Goal: Register for event/course

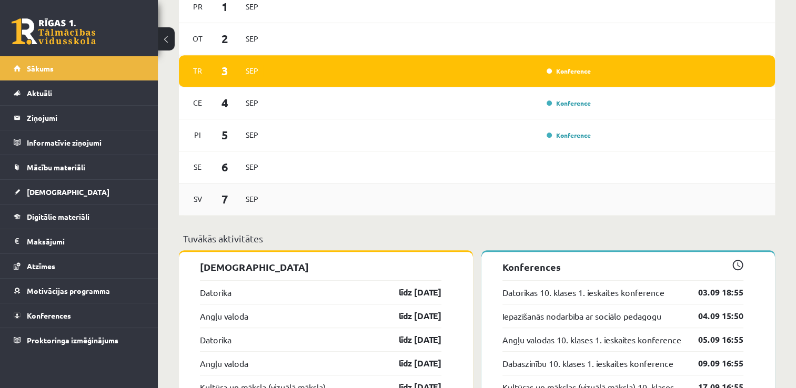
scroll to position [606, 0]
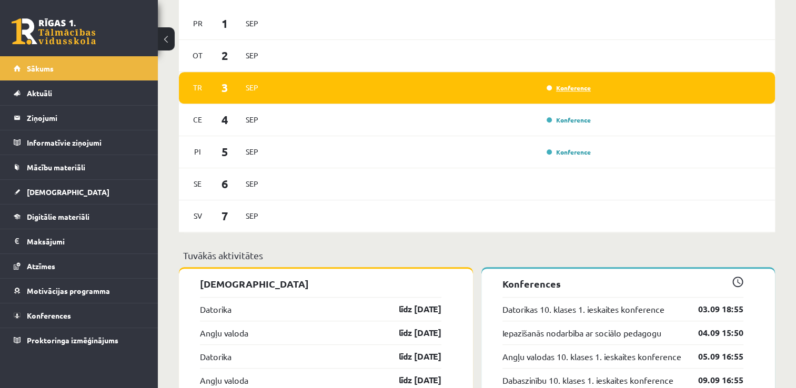
click at [573, 89] on link "Konference" at bounding box center [569, 88] width 44 height 8
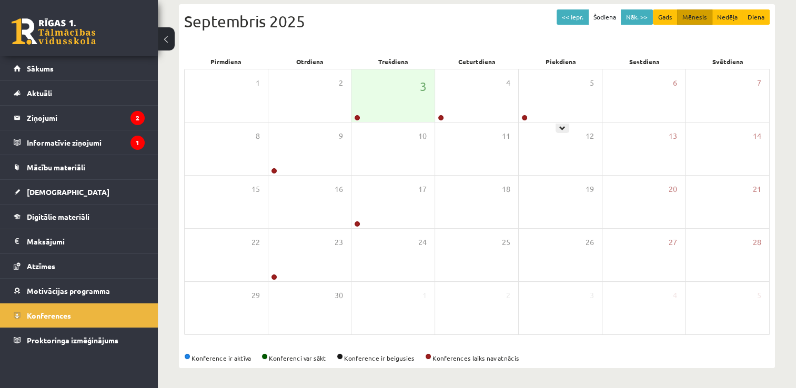
scroll to position [114, 0]
click at [394, 106] on div "3" at bounding box center [393, 95] width 83 height 53
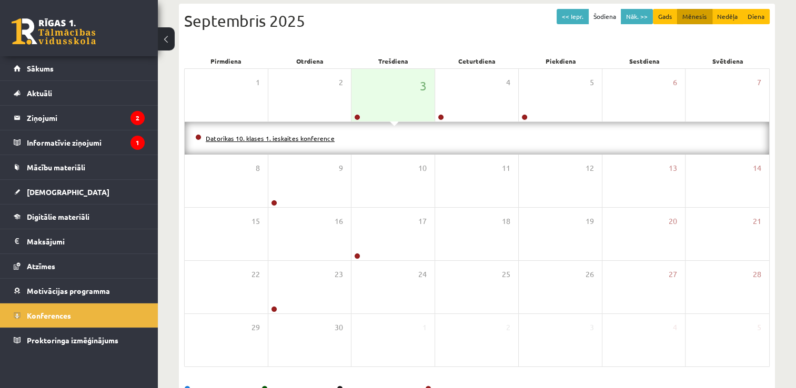
click at [309, 136] on link "Datorikas 10. klases 1. ieskaites konference" at bounding box center [270, 138] width 129 height 8
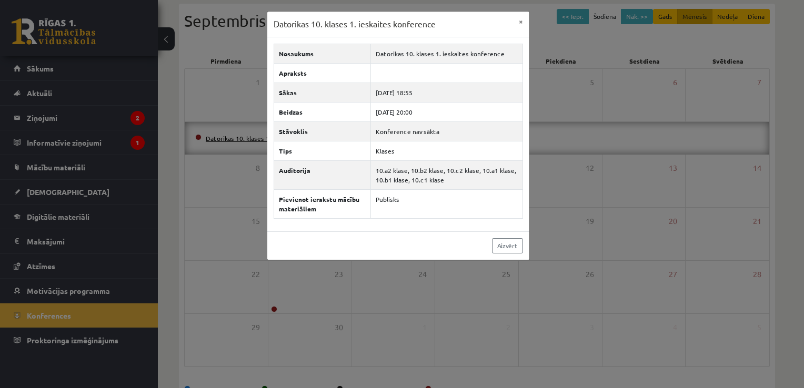
click at [103, 114] on div "Datorikas 10. klases 1. ieskaites konference × Nosaukums Datorikas 10. klases 1…" at bounding box center [402, 194] width 804 height 388
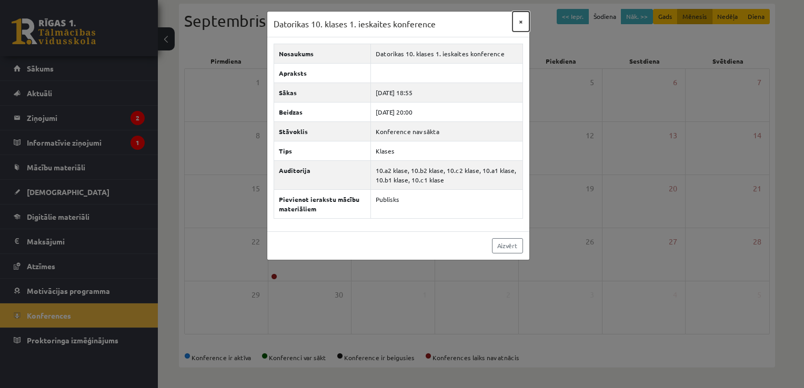
click at [522, 19] on button "×" at bounding box center [521, 22] width 17 height 20
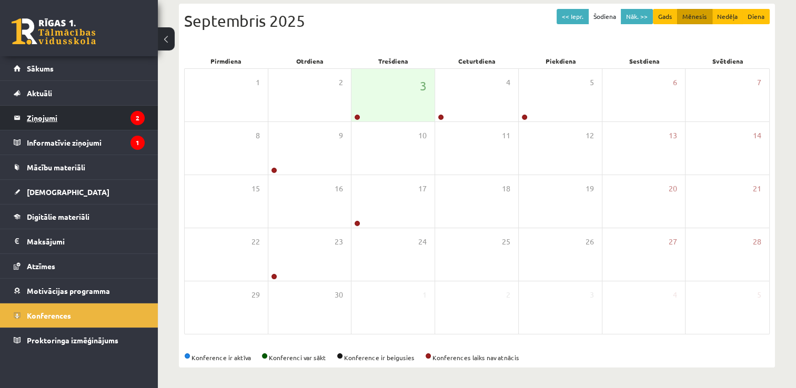
click at [111, 119] on legend "Ziņojumi 2" at bounding box center [86, 118] width 118 height 24
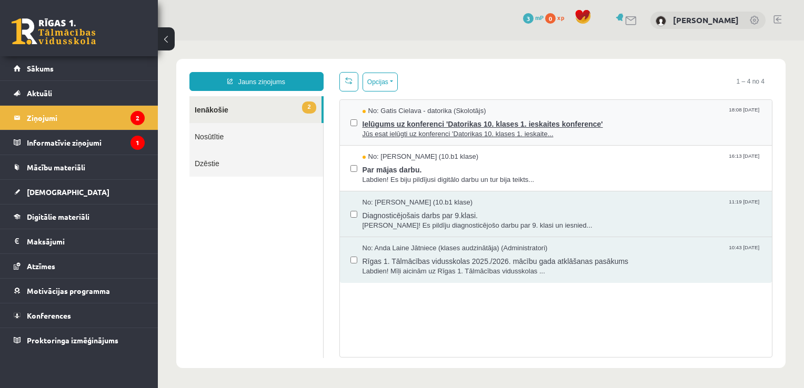
click at [598, 134] on span "Jūs esat ielūgti uz konferenci 'Datorikas 10. klases 1. ieskaite..." at bounding box center [562, 134] width 399 height 10
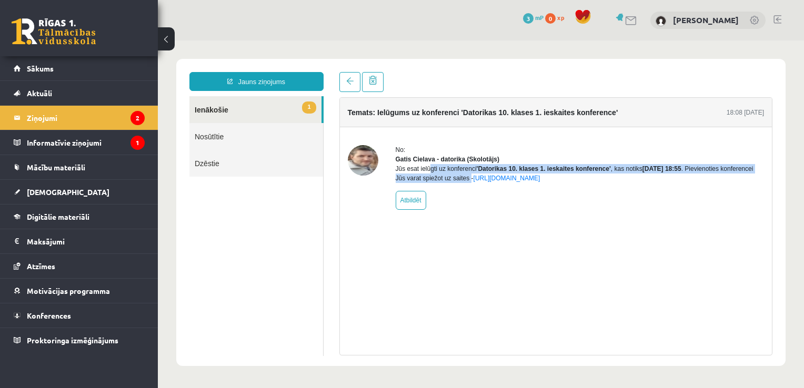
drag, startPoint x: 395, startPoint y: 178, endPoint x: 468, endPoint y: 187, distance: 73.7
click at [468, 183] on div "Jūs esat ielūgti uz konferenci 'Datorikas 10. klases 1. ieskaites konference' ,…" at bounding box center [580, 173] width 369 height 19
copy div "Jūs esat ielūgti uz konferenci 'Datorikas 10. klases 1. ieskaites konference' ,…"
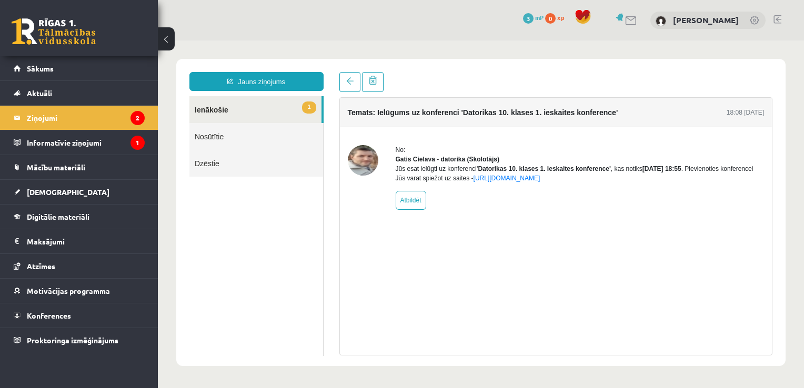
click at [249, 260] on ul "1 Ienākošie Nosūtītie Dzēstie" at bounding box center [256, 226] width 134 height 260
click at [764, 138] on div "No: Gatis Cielava - datorika (Skolotājs) Jūs esat ielūgti uz konferenci 'Datori…" at bounding box center [556, 177] width 433 height 101
click at [540, 182] on link "https://eskola.r1tv.lv/conferences/4490/join" at bounding box center [507, 178] width 67 height 7
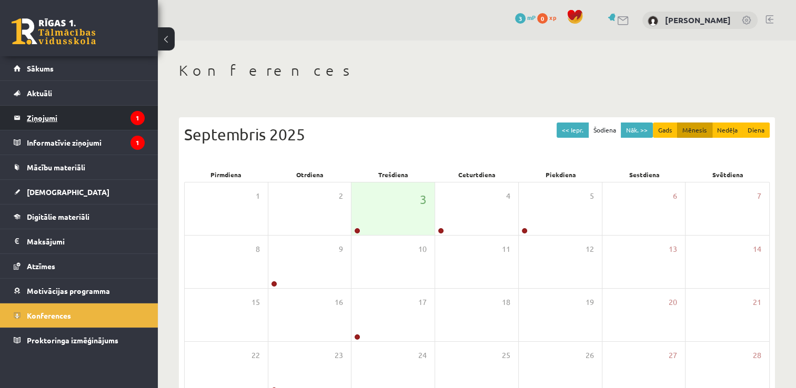
click at [103, 119] on legend "Ziņojumi 1" at bounding box center [86, 118] width 118 height 24
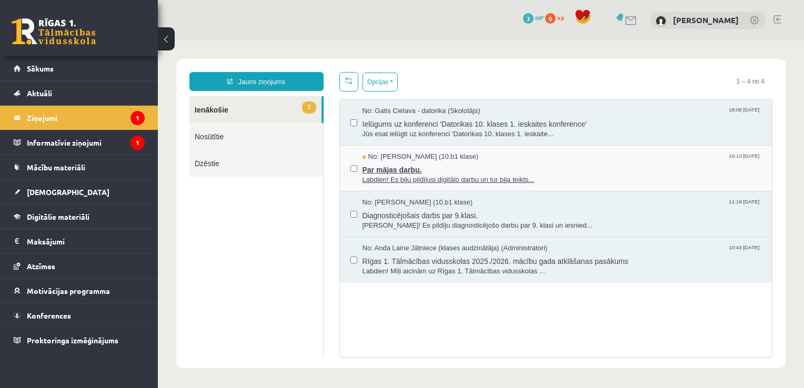
click at [509, 175] on span "Labdien! Es biju pildījusi digitālo darbu un tur bija teikts..." at bounding box center [562, 180] width 399 height 10
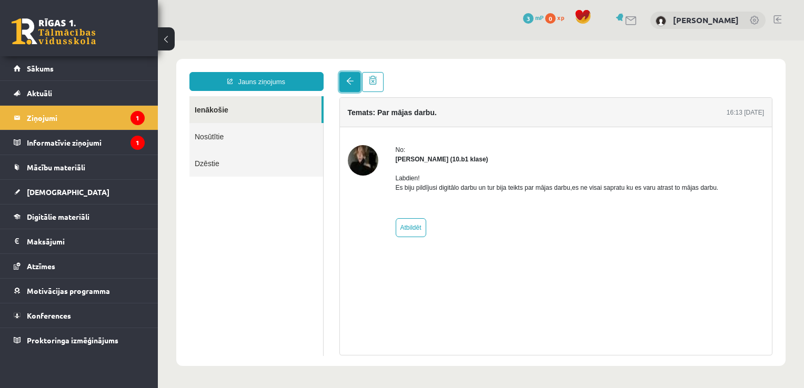
click at [349, 78] on span at bounding box center [349, 80] width 7 height 7
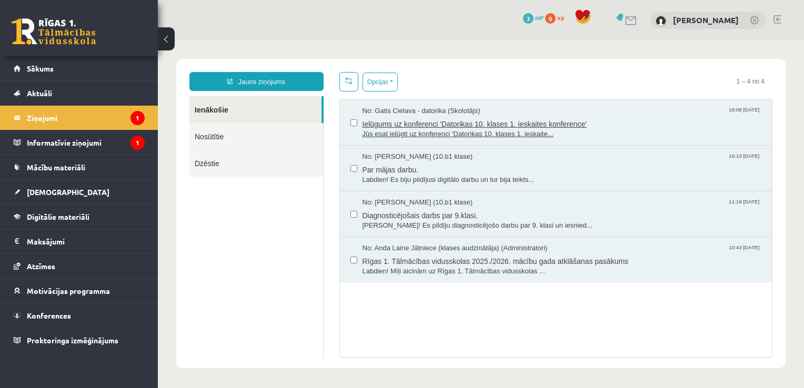
click at [616, 119] on span "Ielūgums uz konferenci 'Datorikas 10. klases 1. ieskaites konference'" at bounding box center [562, 122] width 399 height 13
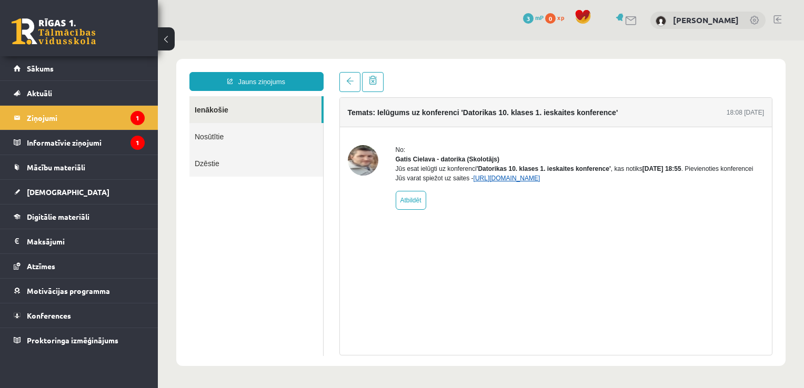
click at [511, 182] on link "https://eskola.r1tv.lv/conferences/4490/join" at bounding box center [507, 178] width 67 height 7
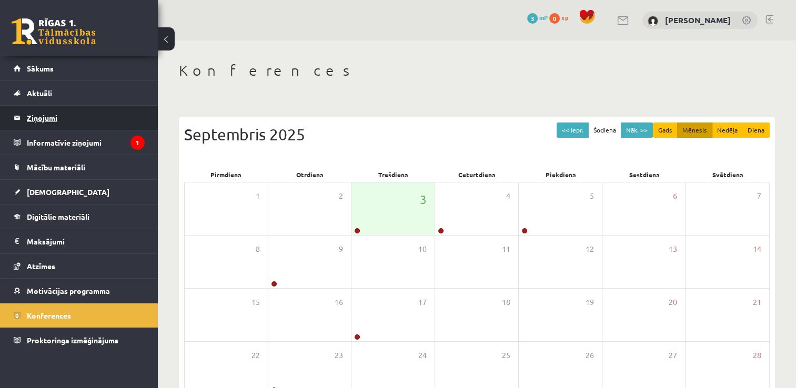
click at [59, 115] on legend "Ziņojumi 0" at bounding box center [86, 118] width 118 height 24
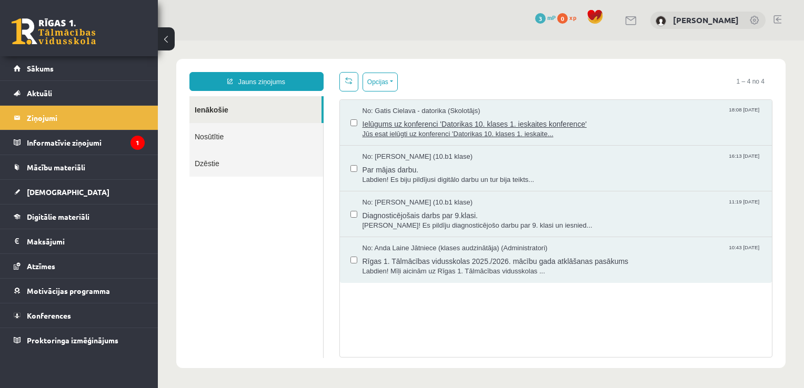
click at [574, 131] on span "Jūs esat ielūgti uz konferenci 'Datorikas 10. klases 1. ieskaite..." at bounding box center [562, 134] width 399 height 10
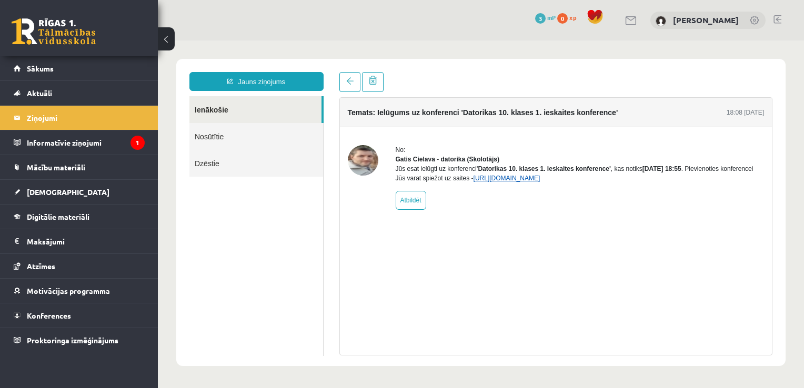
click at [524, 182] on link "https://eskola.r1tv.lv/conferences/4490/join" at bounding box center [507, 178] width 67 height 7
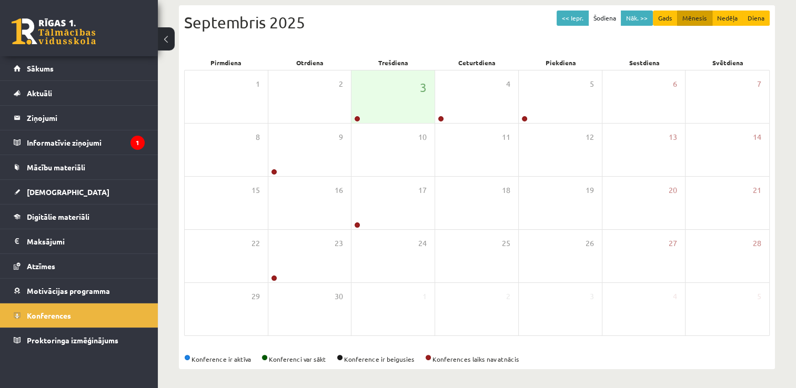
scroll to position [154, 0]
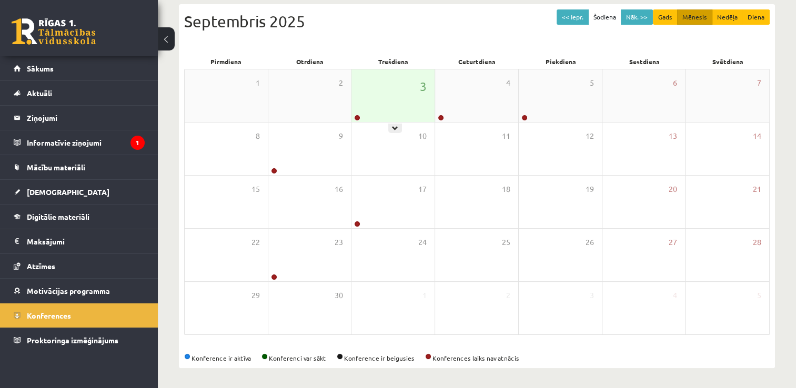
click at [386, 119] on div "3" at bounding box center [393, 95] width 83 height 53
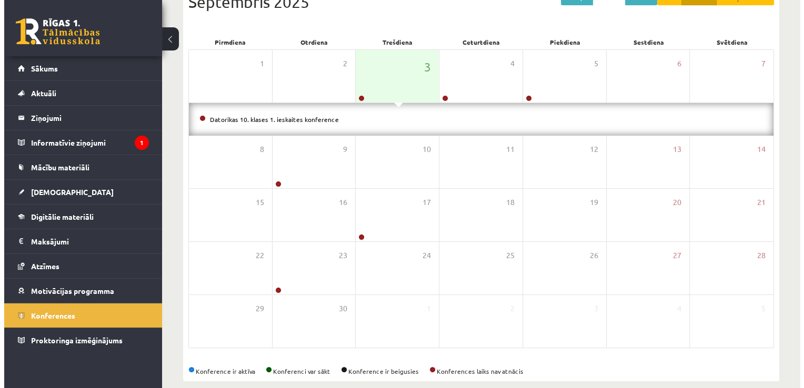
scroll to position [176, 0]
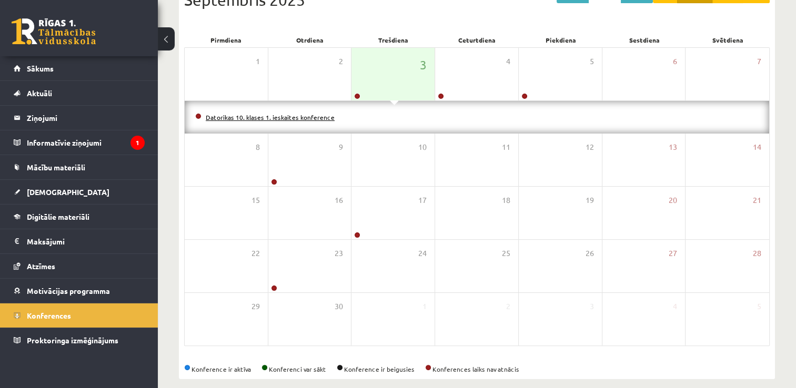
click at [324, 118] on link "Datorikas 10. klases 1. ieskaites konference" at bounding box center [270, 117] width 129 height 8
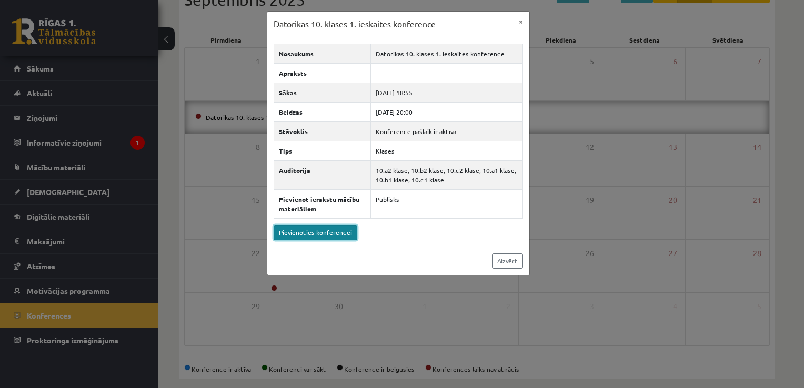
click at [326, 236] on link "Pievienoties konferencei" at bounding box center [316, 232] width 84 height 15
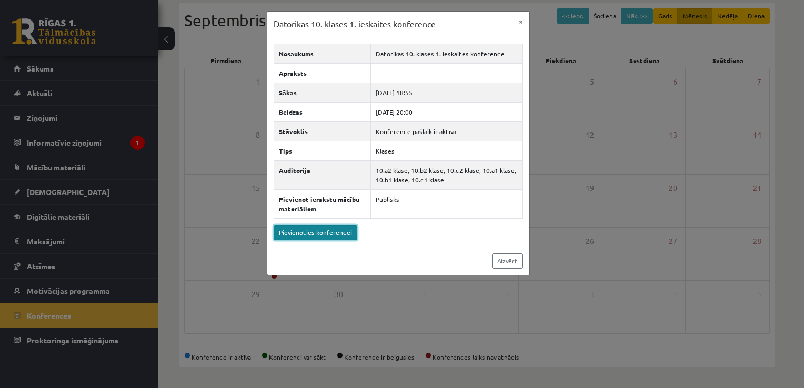
scroll to position [154, 0]
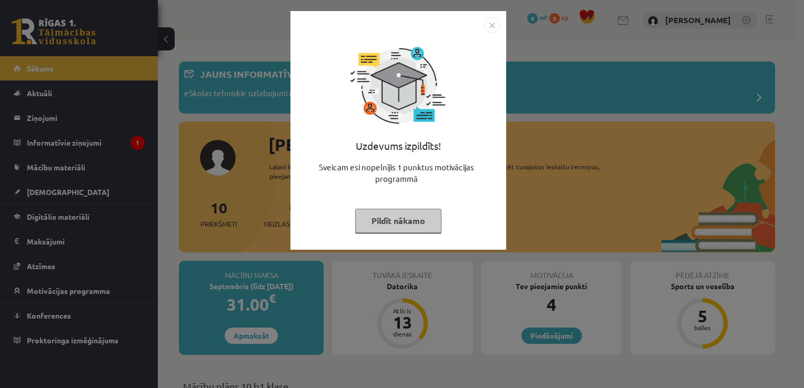
click at [499, 22] on img "Close" at bounding box center [492, 25] width 16 height 16
